Goal: Transaction & Acquisition: Download file/media

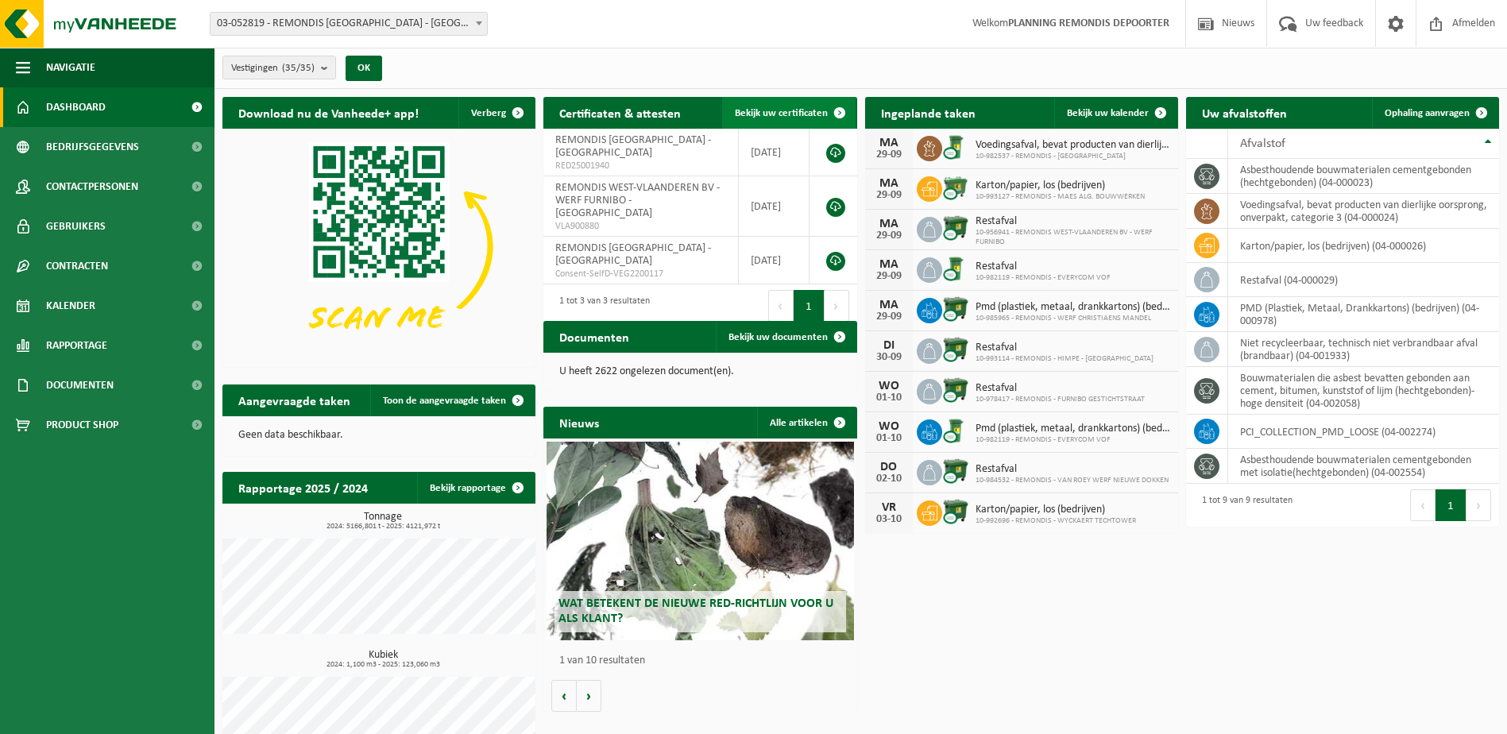
click at [800, 101] on link "Bekijk uw certificaten" at bounding box center [788, 113] width 133 height 32
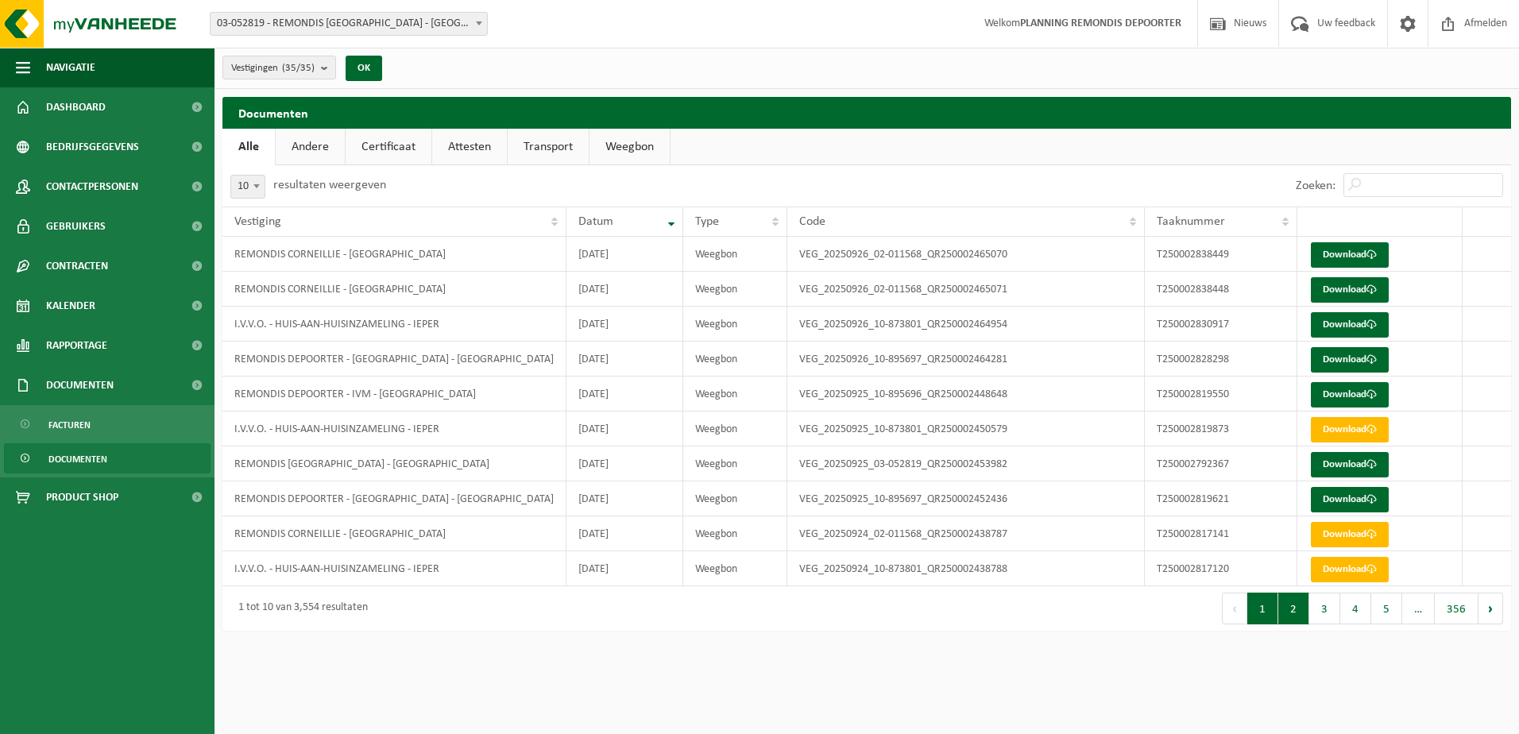
click at [1295, 609] on button "2" at bounding box center [1293, 609] width 31 height 32
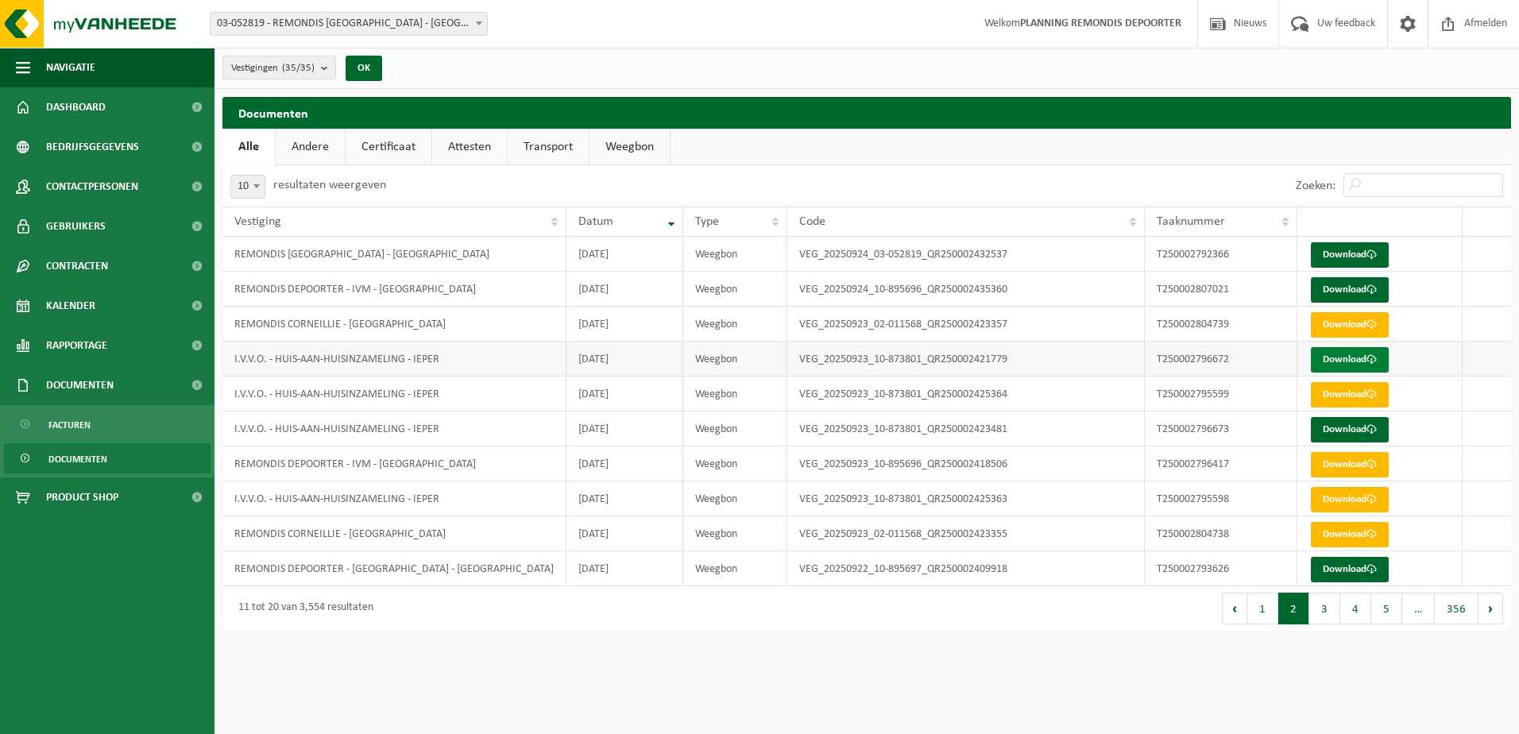
click at [1361, 350] on link "Download" at bounding box center [1350, 359] width 78 height 25
click at [1349, 397] on link "Download" at bounding box center [1350, 394] width 78 height 25
click at [1362, 508] on link "Download" at bounding box center [1350, 499] width 78 height 25
click at [1328, 386] on link "Download" at bounding box center [1350, 394] width 78 height 25
click at [1335, 417] on link "Download" at bounding box center [1350, 429] width 78 height 25
